Goal: Use online tool/utility

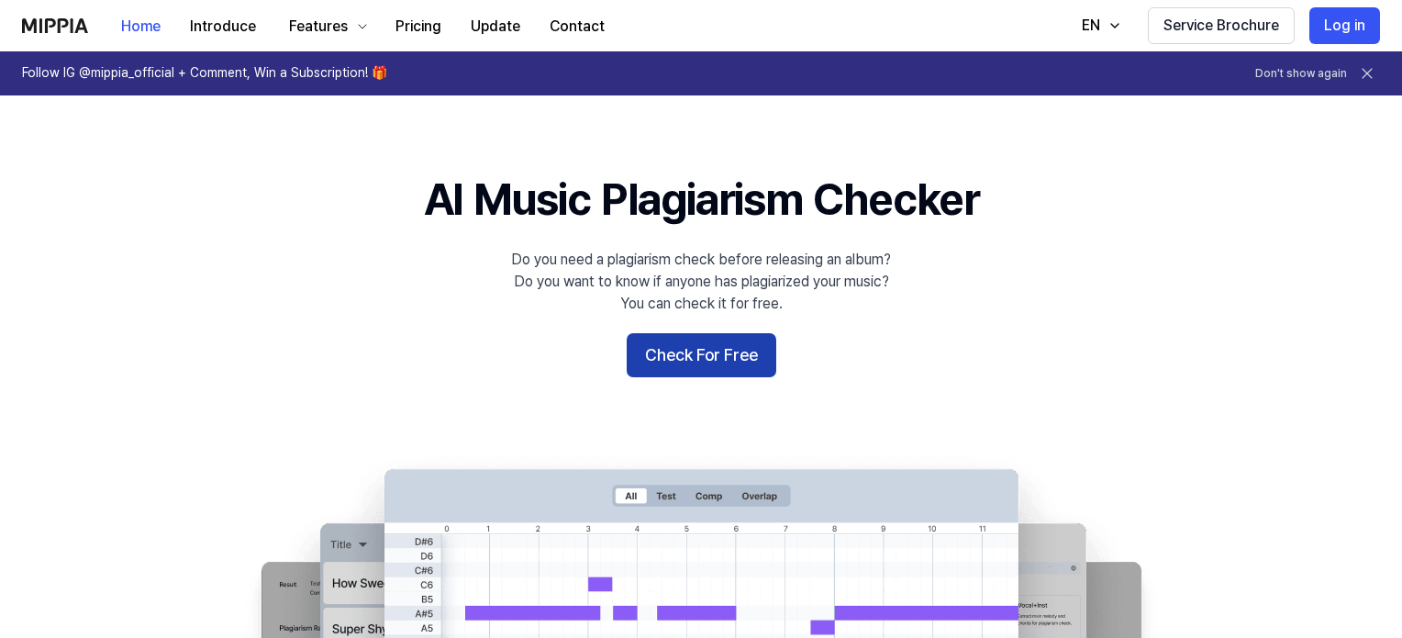
click at [730, 343] on button "Check For Free" at bounding box center [702, 355] width 150 height 44
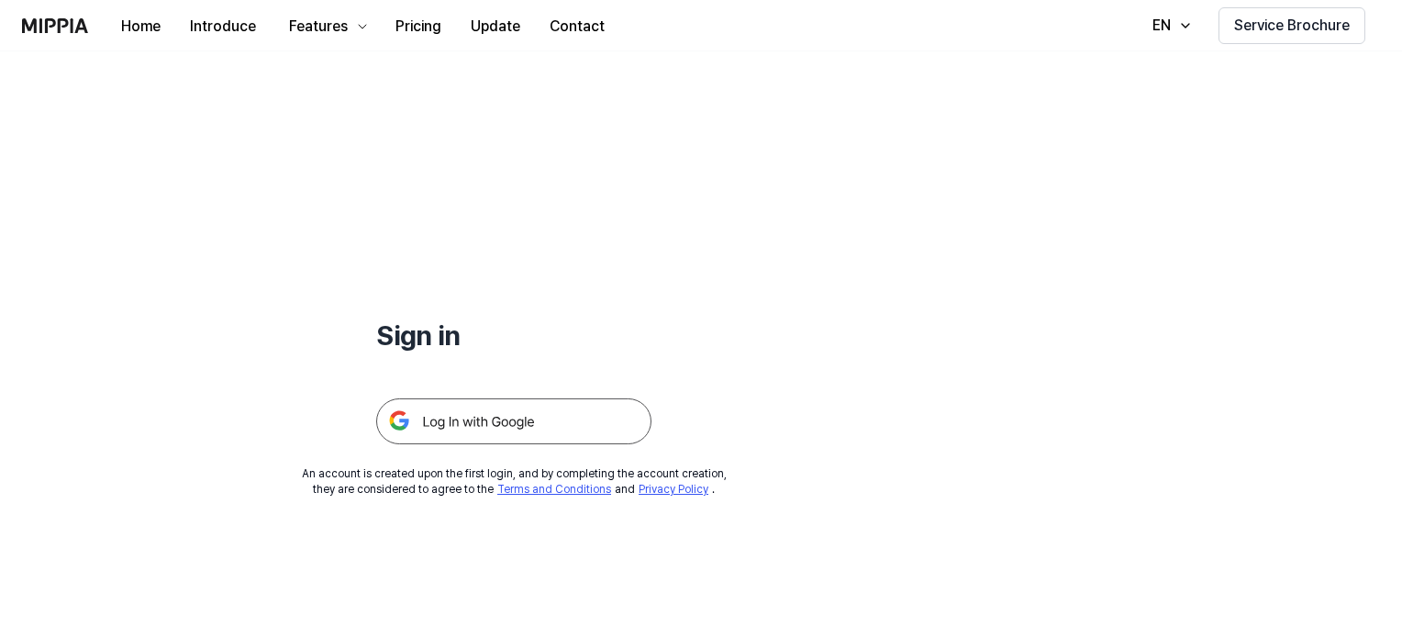
click at [569, 412] on img at bounding box center [513, 421] width 275 height 46
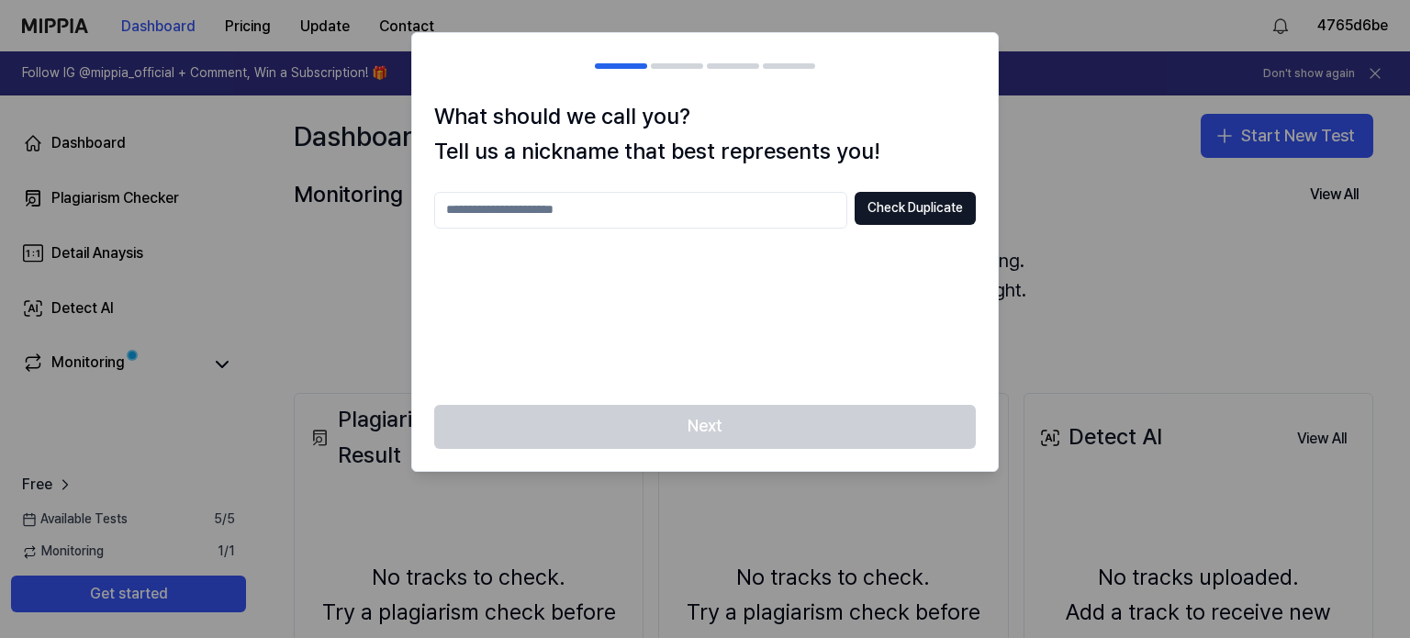
click at [598, 220] on input "text" at bounding box center [640, 210] width 413 height 37
click at [941, 206] on button "Check Duplicate" at bounding box center [914, 208] width 121 height 33
click at [598, 206] on input "*" at bounding box center [640, 210] width 413 height 37
type input "*********"
click at [951, 210] on button "Check Duplicate" at bounding box center [914, 208] width 121 height 33
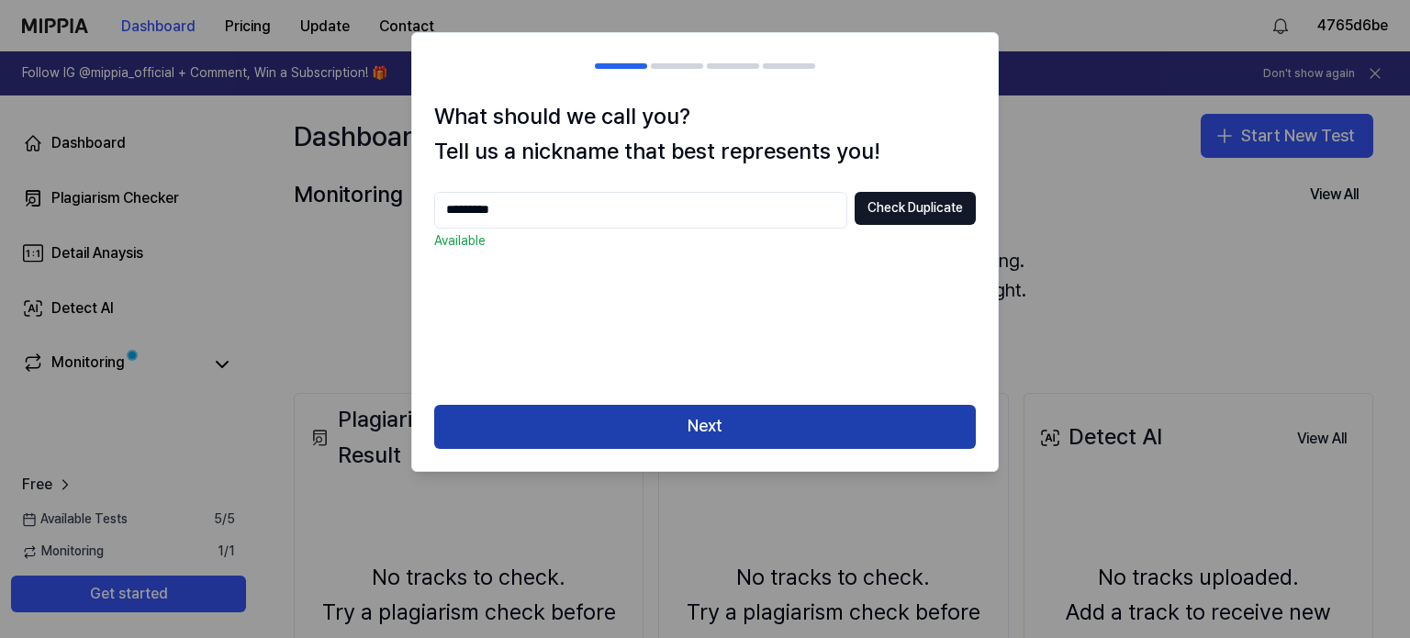
click at [906, 425] on button "Next" at bounding box center [704, 427] width 541 height 44
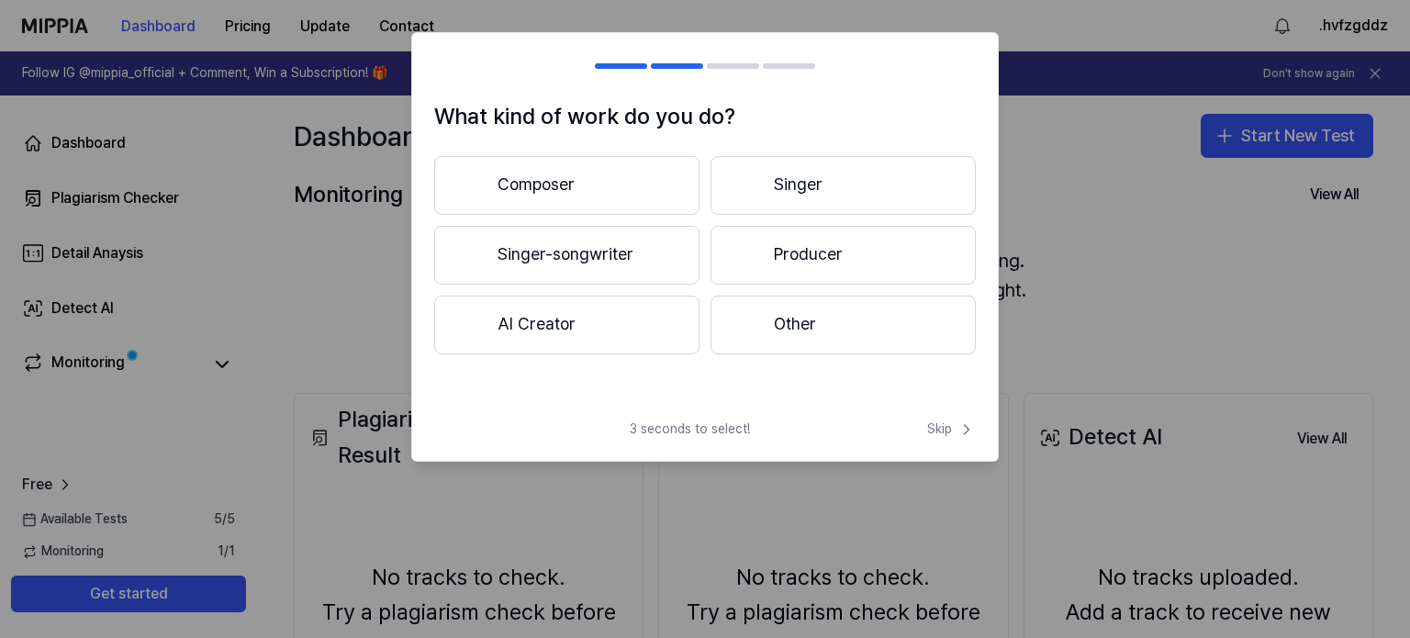
click at [792, 329] on button "Other" at bounding box center [842, 324] width 265 height 59
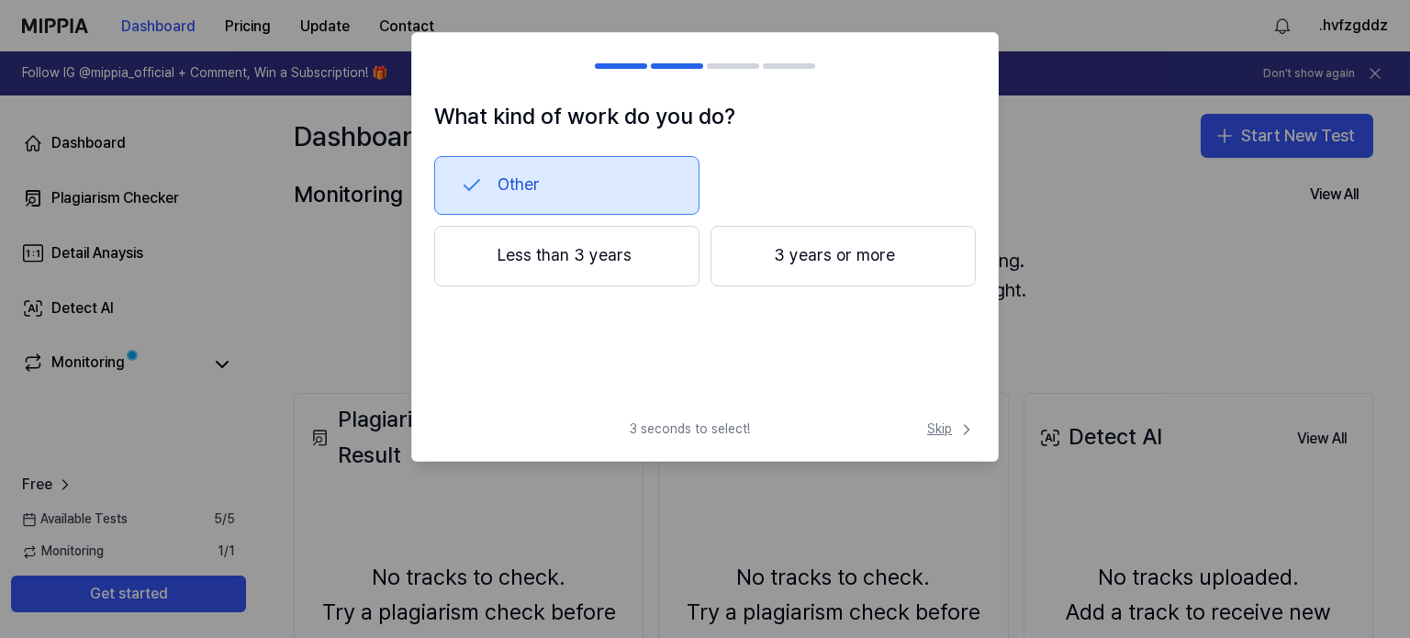
click at [945, 429] on span "Skip" at bounding box center [951, 429] width 49 height 18
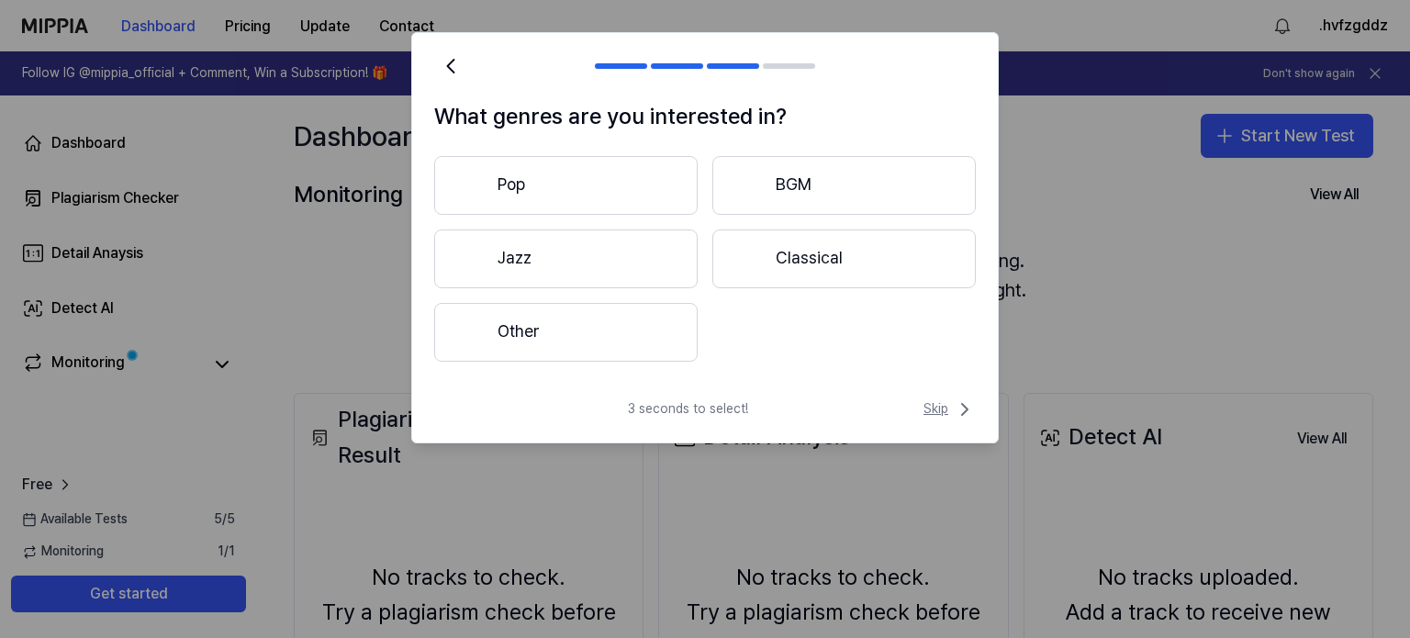
click at [935, 408] on span "Skip" at bounding box center [949, 409] width 52 height 22
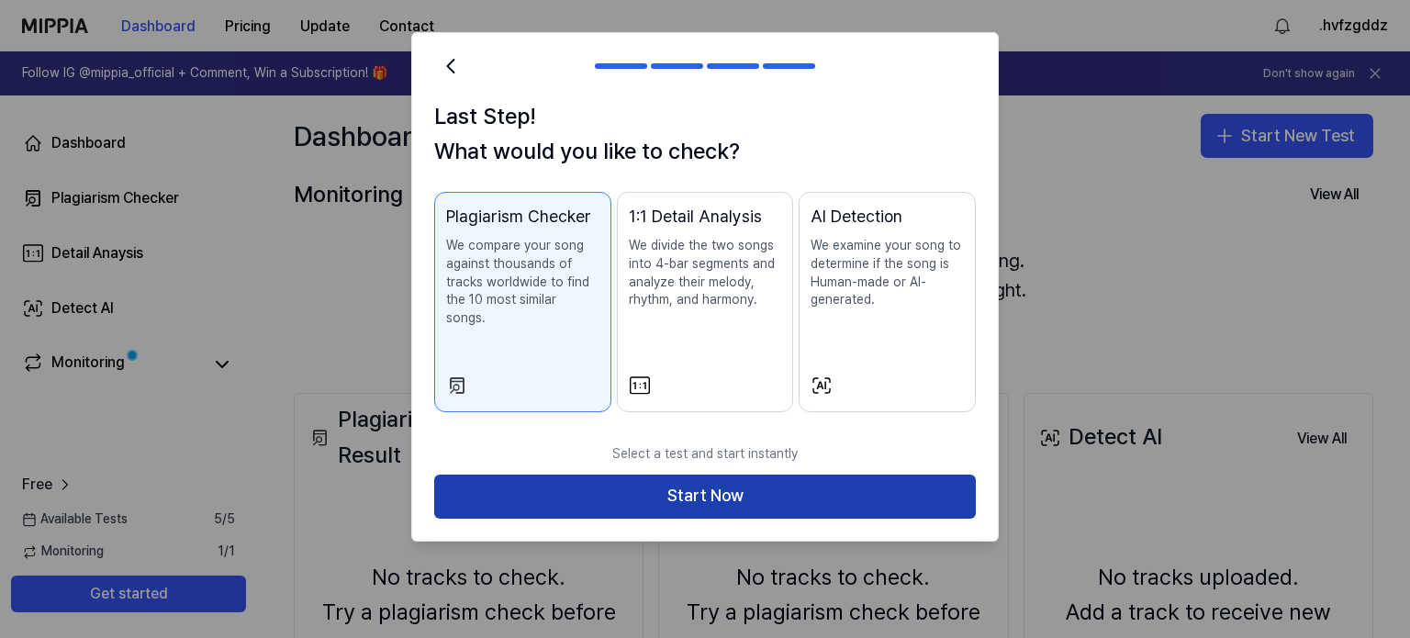
click at [906, 477] on button "Start Now" at bounding box center [704, 496] width 541 height 44
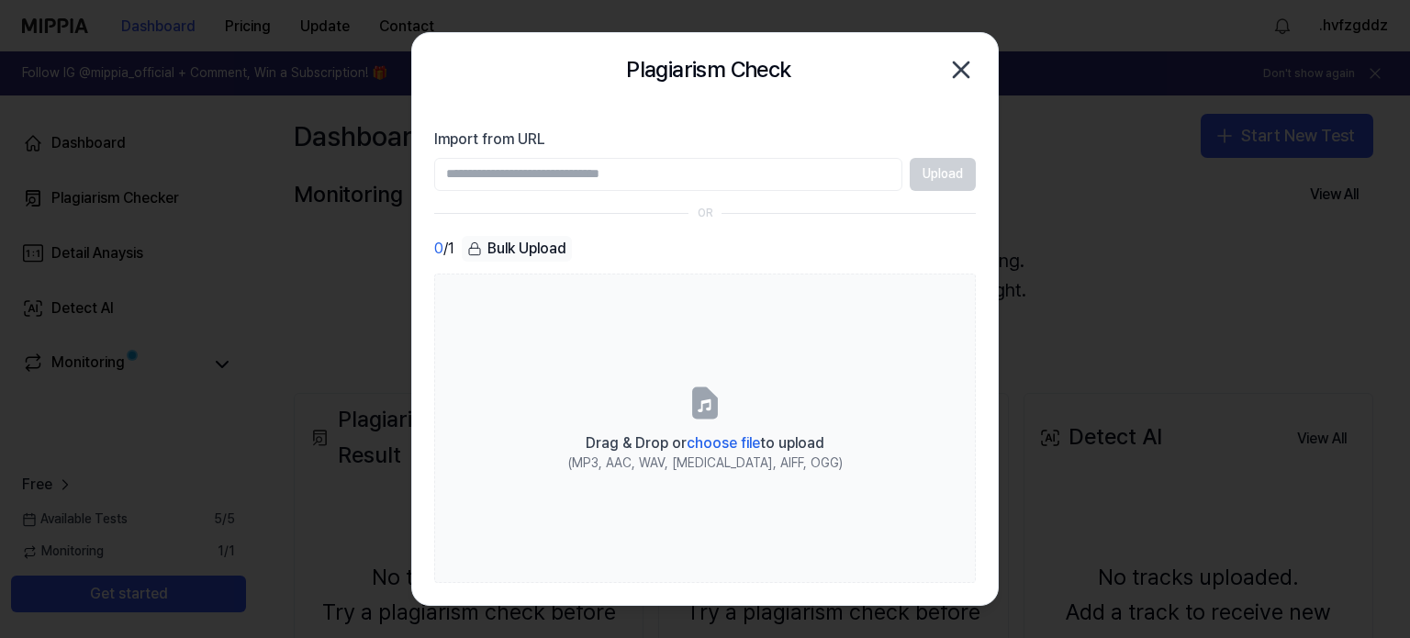
click at [914, 170] on div "Upload" at bounding box center [704, 174] width 541 height 33
click at [1127, 203] on div at bounding box center [705, 319] width 1410 height 638
